Goal: Transaction & Acquisition: Book appointment/travel/reservation

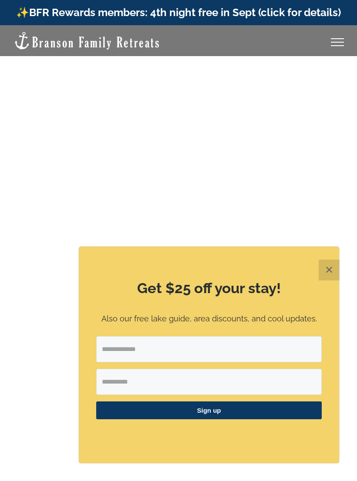
click at [234, 271] on div "Get $25 off your stay! Also our free lake guide, area discounts, and cool updat…" at bounding box center [209, 355] width 260 height 217
click at [332, 267] on button "✕" at bounding box center [328, 270] width 21 height 21
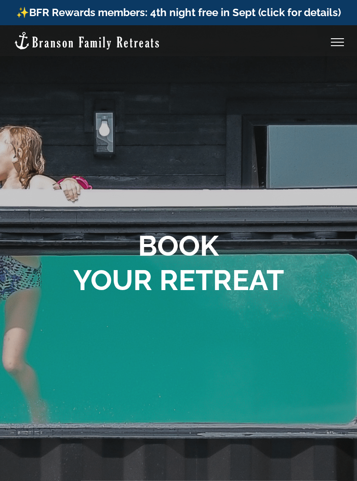
scroll to position [604, 0]
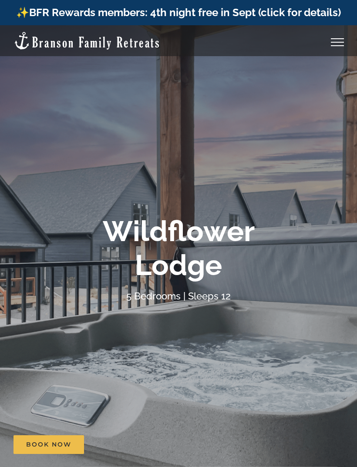
click at [339, 49] on div "Vacation homes 2 to 3 Bedrooms Mini Camp | 2 Bedrooms Mini Pearl | 2 Bedrooms M…" at bounding box center [178, 40] width 330 height 30
click at [339, 38] on link "Toggle Menu" at bounding box center [337, 42] width 35 height 8
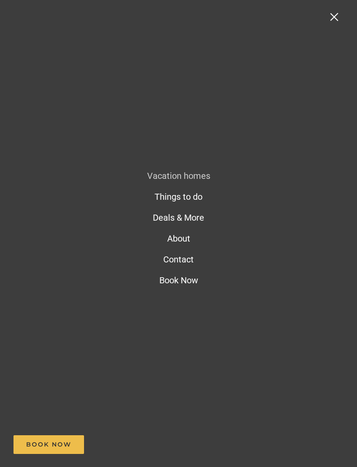
click at [189, 223] on link "Deals & More" at bounding box center [178, 217] width 62 height 21
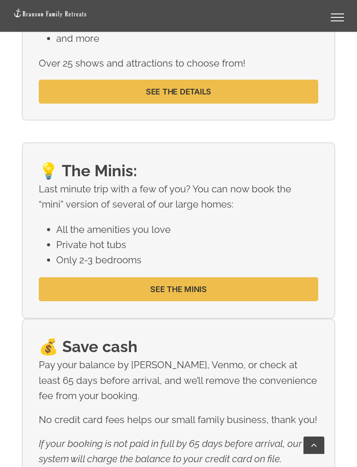
scroll to position [1612, 0]
